Goal: Information Seeking & Learning: Get advice/opinions

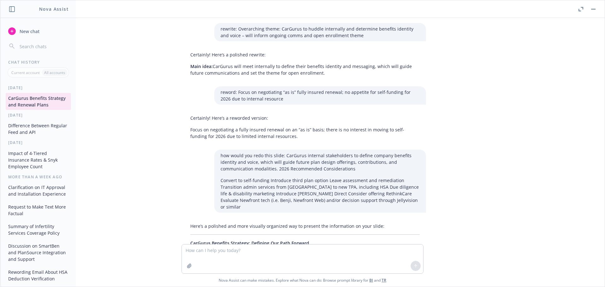
scroll to position [400, 0]
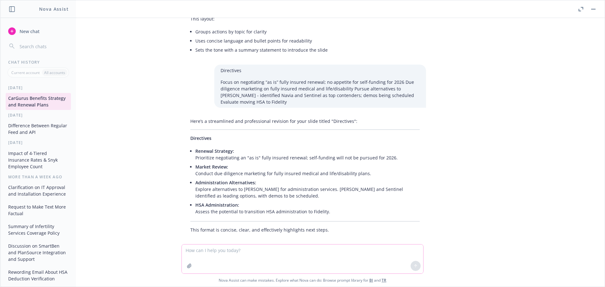
drag, startPoint x: 267, startPoint y: 245, endPoint x: 266, endPoint y: 248, distance: 3.6
click at [267, 246] on textarea at bounding box center [302, 258] width 241 height 29
type textarea "please develop pros and cons to moving healthcare coverage from one carrier to …"
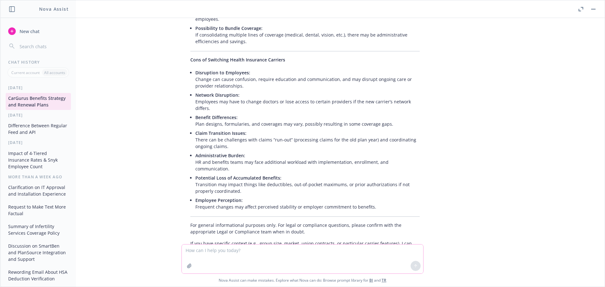
scroll to position [789, 0]
type textarea "hone pros/cons to compare moving BCBS of MA to united healthcare"
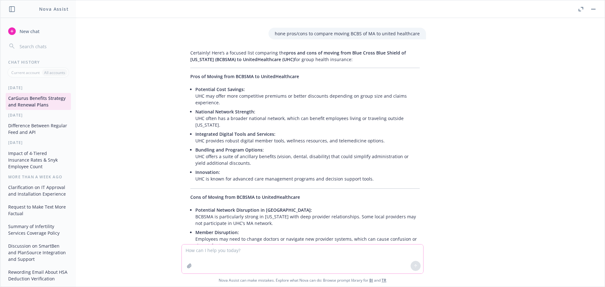
scroll to position [1020, 0]
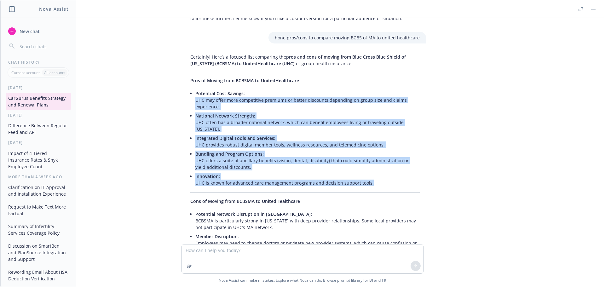
drag, startPoint x: 376, startPoint y: 158, endPoint x: 184, endPoint y: 72, distance: 210.5
click at [184, 72] on div "Certainly! Here’s a focused list comparing the pros and cons of moving from Blu…" at bounding box center [305, 216] width 242 height 330
copy ul "UHC may offer more competitive premiums or better discounts depending on group …"
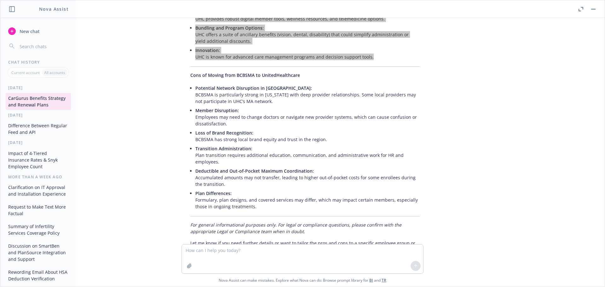
scroll to position [1115, 0]
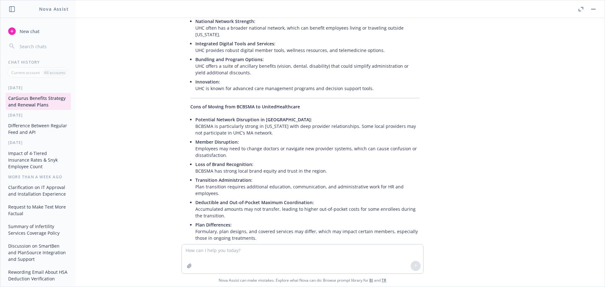
click at [151, 73] on div "rewrite: Overarching theme: CarGurus to huddle internally and determine benefit…" at bounding box center [302, 131] width 599 height 226
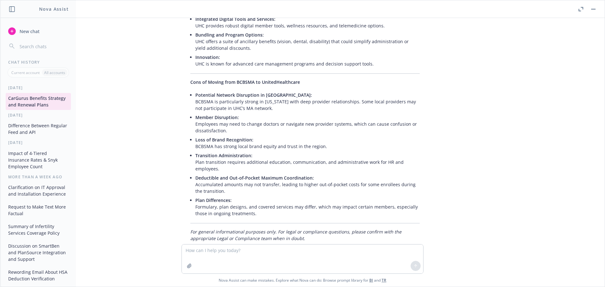
scroll to position [1146, 0]
